Goal: Task Accomplishment & Management: Complete application form

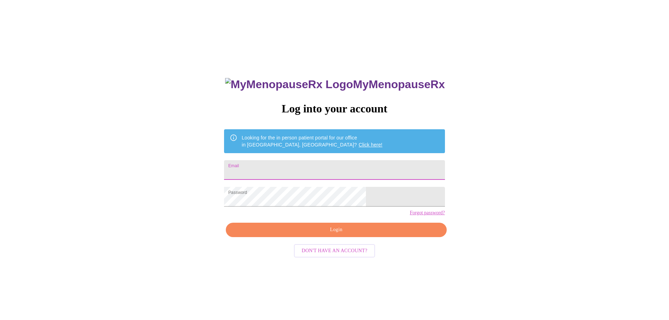
click at [327, 169] on input "Email" at bounding box center [334, 170] width 221 height 20
type input "[EMAIL_ADDRESS][DOMAIN_NAME]"
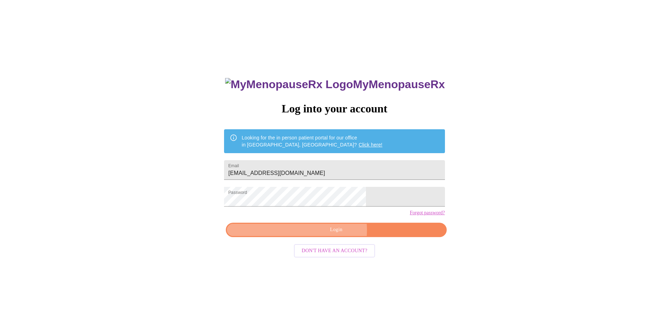
click at [334, 234] on span "Login" at bounding box center [336, 230] width 204 height 9
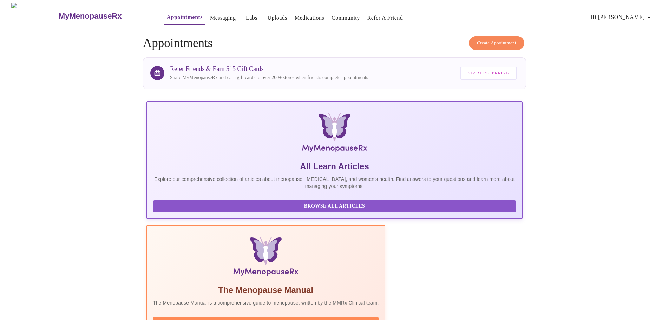
click at [210, 15] on link "Messaging" at bounding box center [223, 18] width 26 height 10
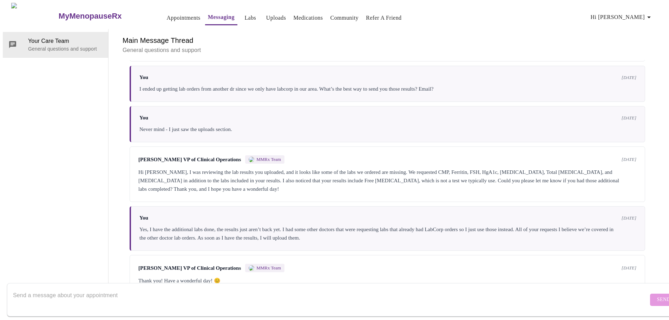
scroll to position [80, 0]
click at [54, 291] on textarea "Send a message about your appointment" at bounding box center [330, 299] width 635 height 22
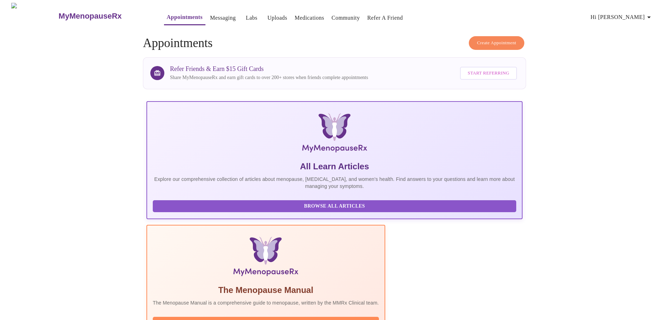
click at [246, 15] on link "Labs" at bounding box center [252, 18] width 12 height 10
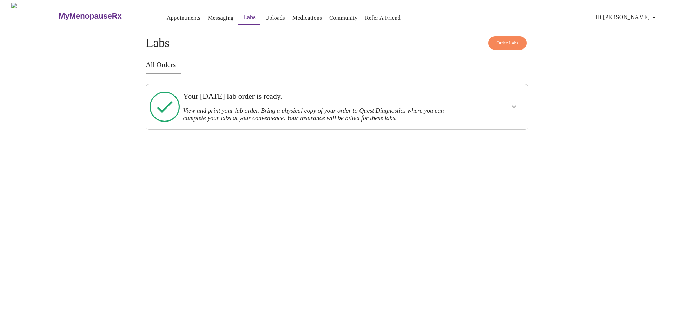
click at [265, 15] on link "Uploads" at bounding box center [275, 18] width 20 height 10
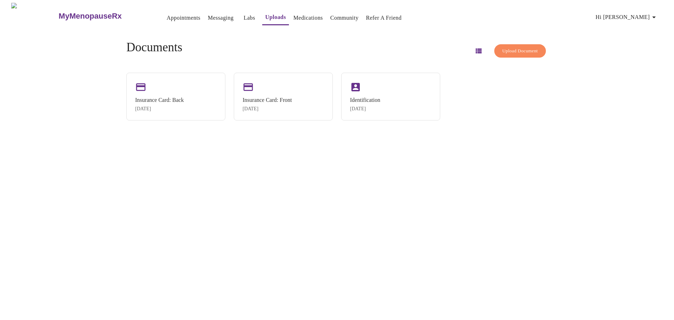
click at [503, 49] on span "Upload Document" at bounding box center [520, 51] width 35 height 8
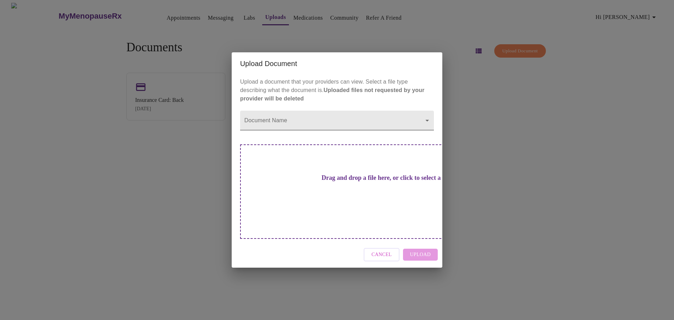
click at [288, 130] on body "MyMenopauseRx Appointments Messaging Labs Uploads Medications Community Refer a…" at bounding box center [337, 163] width 669 height 320
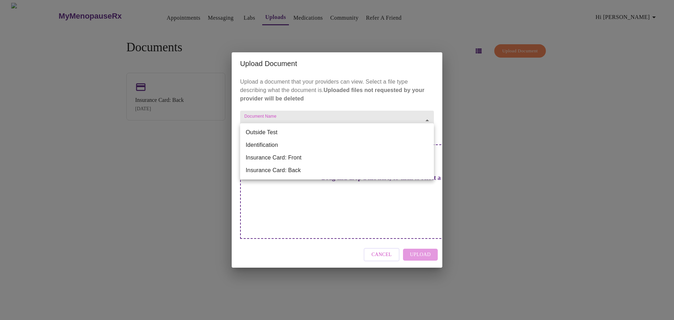
click at [282, 132] on li "Outside Test" at bounding box center [337, 132] width 194 height 13
type input "Outside Test"
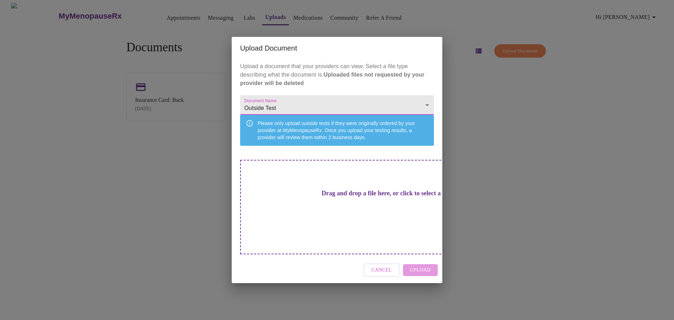
click at [369, 197] on h3 "Drag and drop a file here, or click to select a file" at bounding box center [386, 193] width 194 height 7
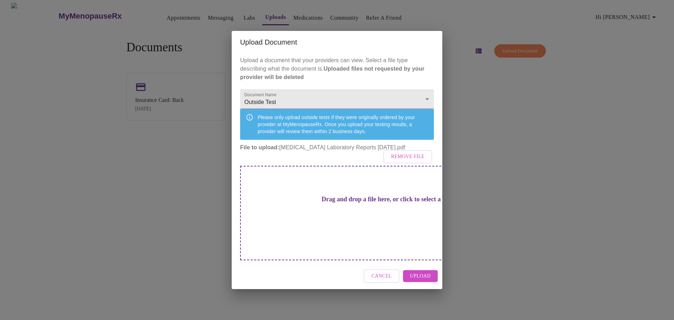
click at [430, 272] on span "Upload" at bounding box center [420, 276] width 21 height 9
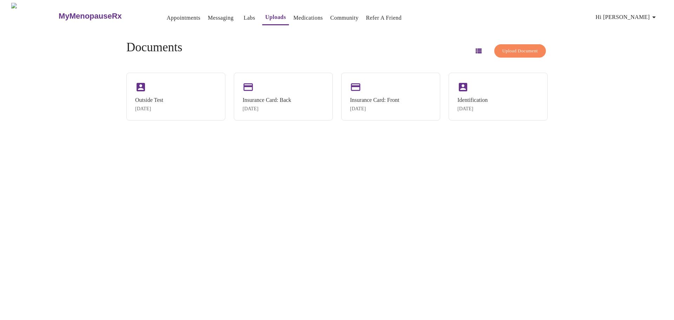
click at [244, 15] on link "Labs" at bounding box center [250, 18] width 12 height 10
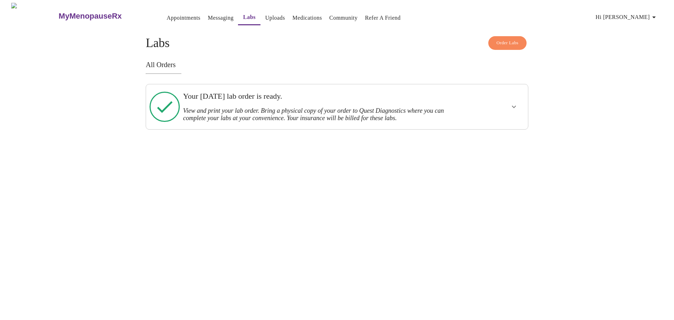
click at [514, 105] on icon "show more" at bounding box center [514, 107] width 8 height 8
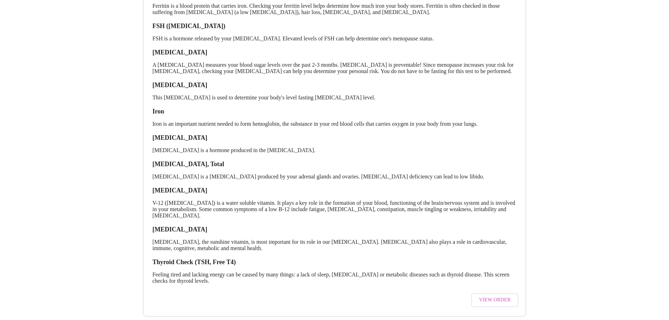
scroll to position [176, 0]
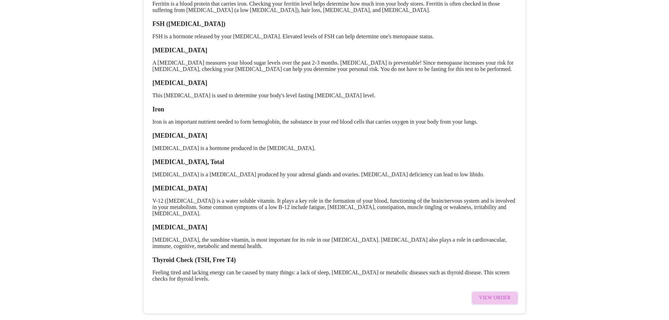
click at [507, 301] on span "View Order" at bounding box center [495, 298] width 32 height 9
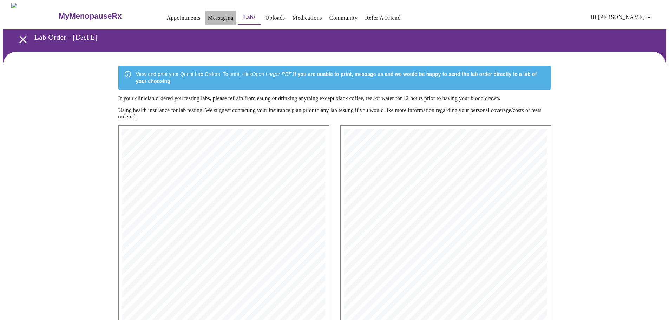
click at [208, 15] on link "Messaging" at bounding box center [221, 18] width 26 height 10
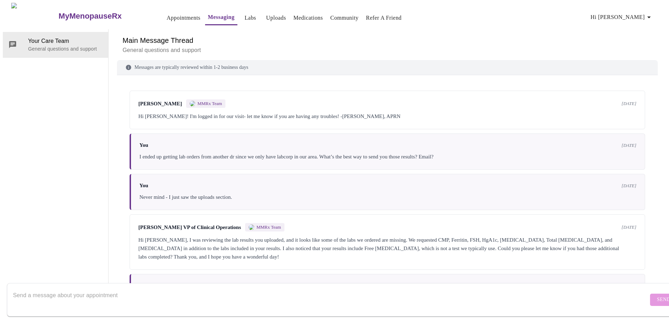
click at [303, 14] on link "Medications" at bounding box center [308, 18] width 30 height 10
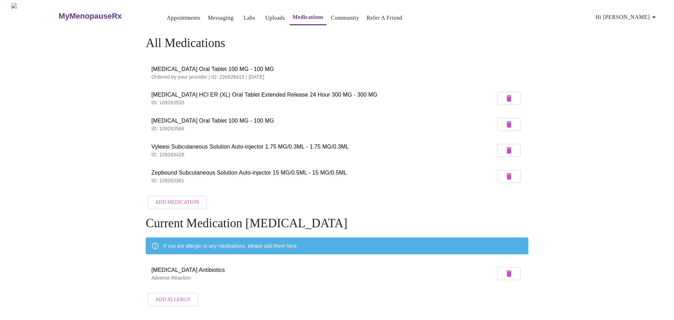
click at [168, 200] on span "Add Medication" at bounding box center [177, 202] width 44 height 9
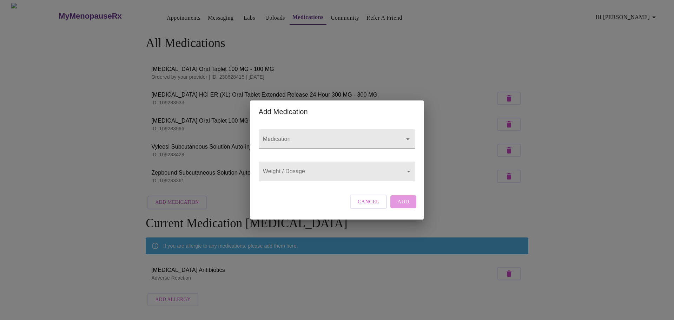
click at [300, 136] on input "Medication" at bounding box center [327, 142] width 131 height 13
type input "b"
type input "[MEDICAL_DATA]"
click at [309, 198] on div "Medication Weight / Dosage ​ Cancel Add" at bounding box center [337, 171] width 162 height 96
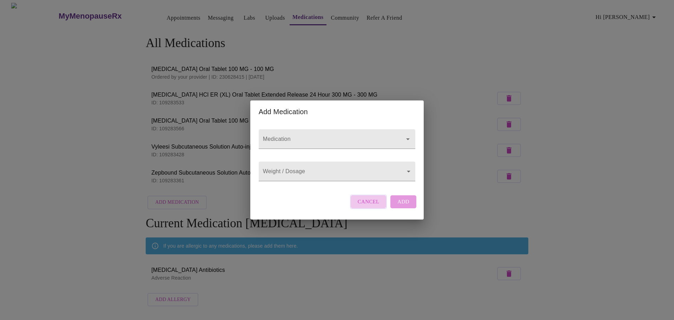
click at [370, 206] on span "Cancel" at bounding box center [369, 201] width 22 height 9
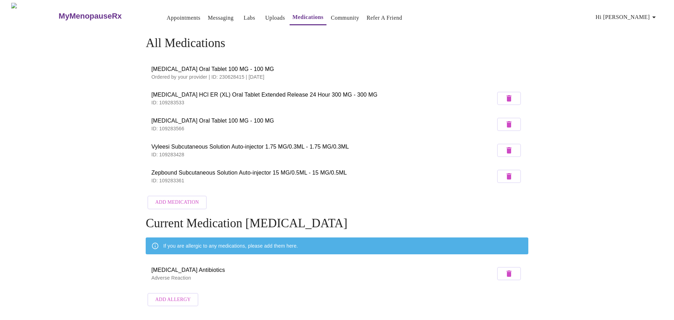
click at [244, 15] on link "Labs" at bounding box center [250, 18] width 12 height 10
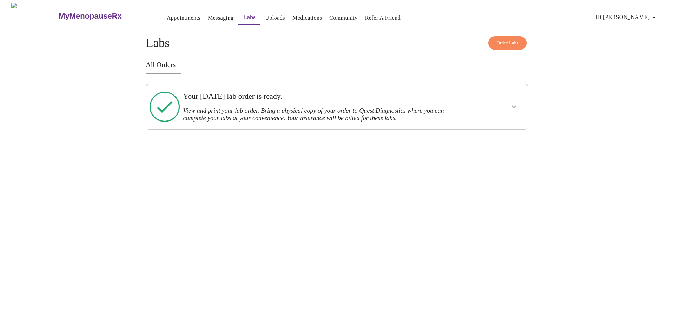
click at [208, 15] on link "Messaging" at bounding box center [221, 18] width 26 height 10
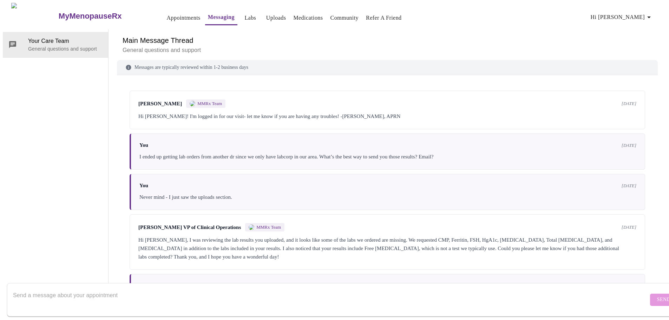
click at [244, 13] on link "Labs" at bounding box center [250, 18] width 12 height 10
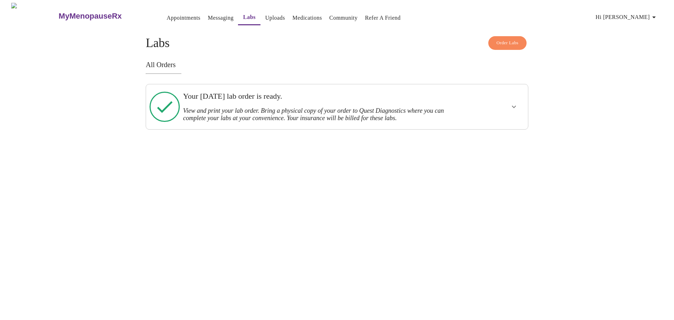
click at [510, 105] on icon "show more" at bounding box center [514, 107] width 8 height 8
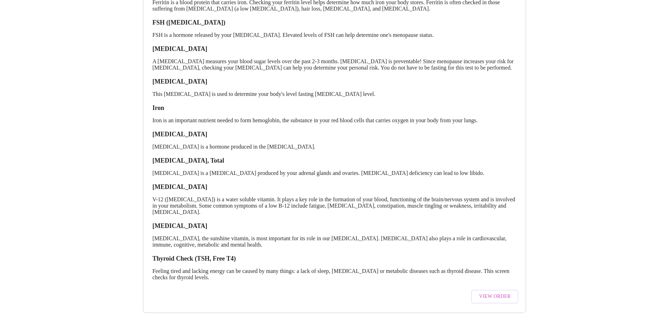
scroll to position [187, 0]
click at [495, 292] on span "View Order" at bounding box center [495, 296] width 32 height 9
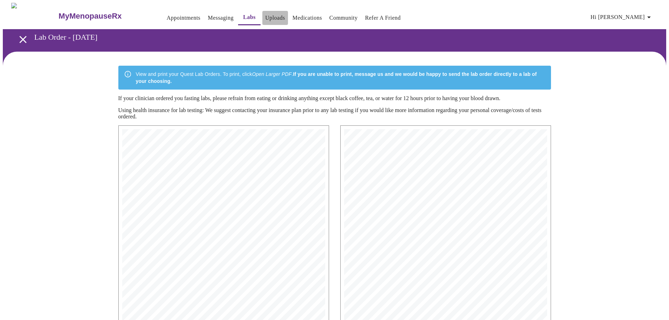
click at [265, 15] on link "Uploads" at bounding box center [275, 18] width 20 height 10
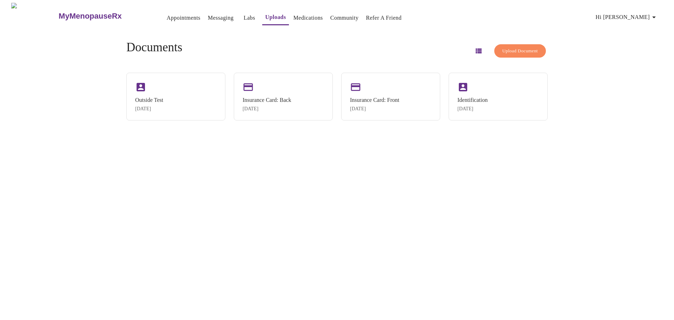
click at [507, 47] on span "Upload Document" at bounding box center [520, 51] width 35 height 8
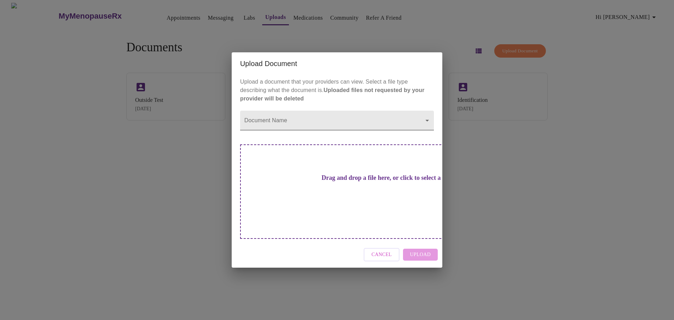
click at [276, 131] on body "MyMenopauseRx Appointments Messaging Labs Uploads Medications Community Refer a…" at bounding box center [337, 163] width 669 height 320
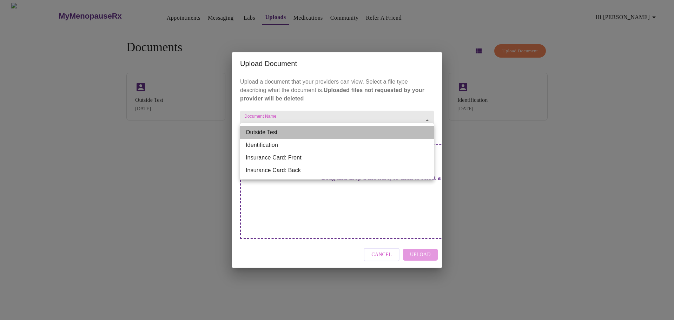
click at [272, 135] on li "Outside Test" at bounding box center [337, 132] width 194 height 13
type input "Outside Test"
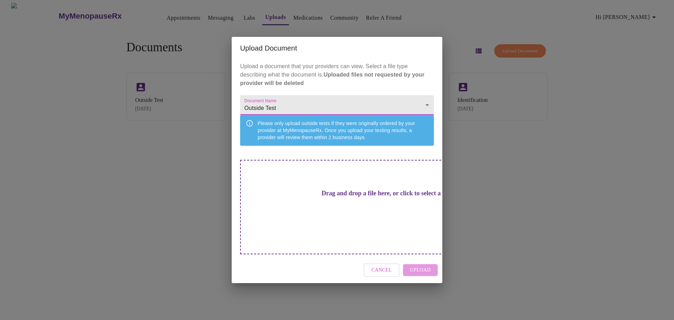
click at [368, 224] on div "Drag and drop a file here, or click to select a file" at bounding box center [386, 207] width 292 height 94
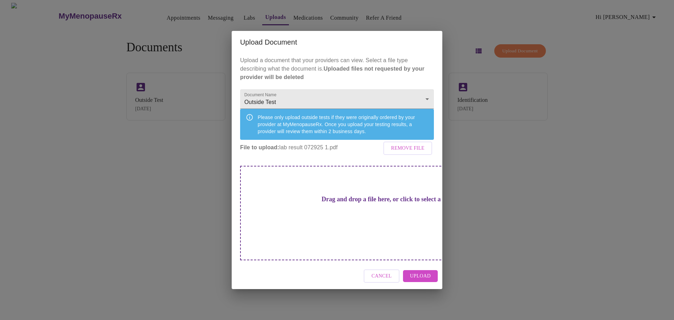
click at [425, 272] on span "Upload" at bounding box center [420, 276] width 21 height 9
